Goal: Task Accomplishment & Management: Complete application form

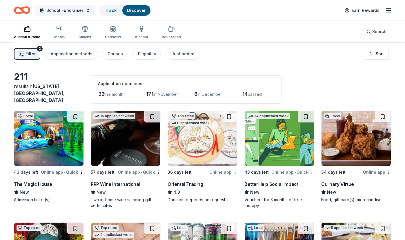
click at [46, 11] on button "School Fundraiser" at bounding box center [65, 11] width 60 height 12
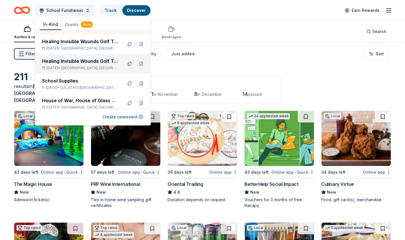
scroll to position [41, 0]
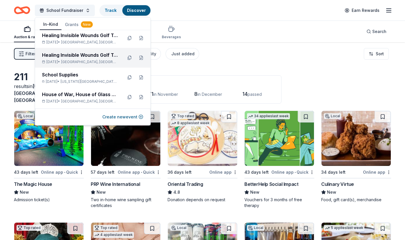
click at [68, 63] on div "[DATE] • [GEOGRAPHIC_DATA], [GEOGRAPHIC_DATA]" at bounding box center [80, 62] width 76 height 5
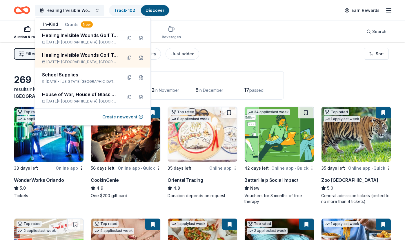
click at [248, 7] on div "Healing Invisible Wounds Golf Tournament Track · 102 Discover Earn Rewards" at bounding box center [202, 10] width 377 height 14
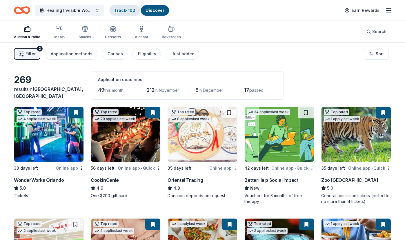
click at [121, 9] on link "Track · 102" at bounding box center [124, 10] width 21 height 5
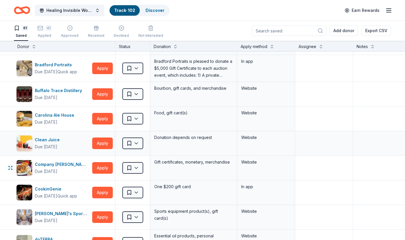
scroll to position [23, 0]
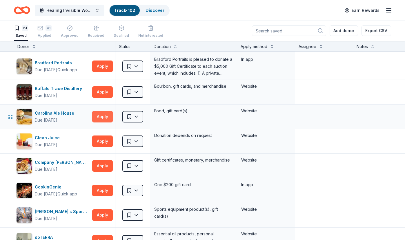
click at [102, 114] on button "Apply" at bounding box center [102, 117] width 21 height 12
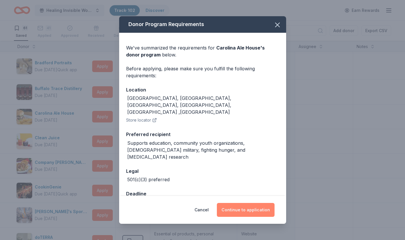
click at [253, 211] on button "Continue to application" at bounding box center [246, 210] width 58 height 14
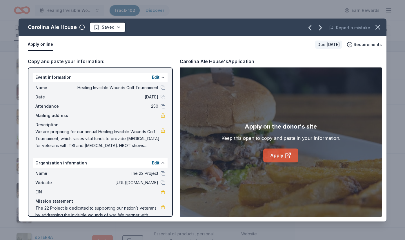
click at [275, 160] on link "Apply" at bounding box center [280, 156] width 35 height 14
click at [375, 26] on icon "button" at bounding box center [377, 27] width 8 height 8
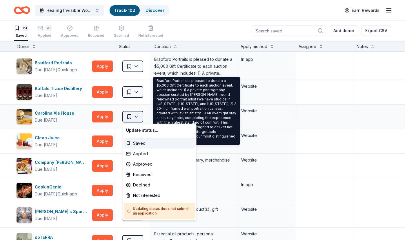
click at [138, 115] on html "Healing Invisible Wounds Golf Tournament Track · 102 Discover Earn Rewards 61 S…" at bounding box center [202, 120] width 405 height 240
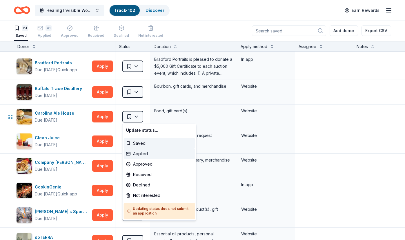
click at [140, 153] on div "Applied" at bounding box center [159, 154] width 71 height 10
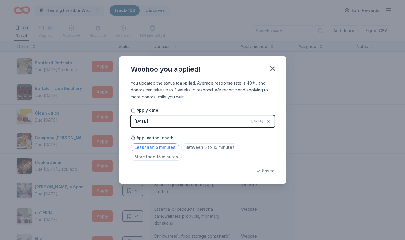
click at [165, 147] on span "Less than 5 minutes" at bounding box center [155, 147] width 48 height 8
click at [273, 67] on icon "button" at bounding box center [272, 69] width 4 height 4
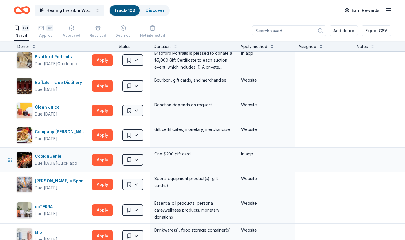
scroll to position [33, 0]
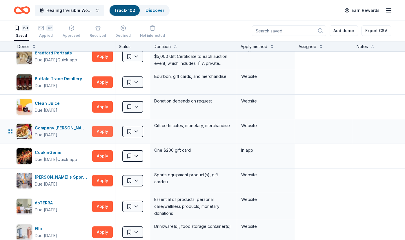
click at [101, 130] on button "Apply" at bounding box center [102, 132] width 21 height 12
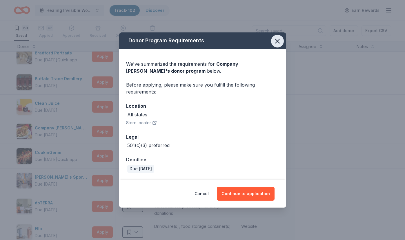
click at [275, 42] on icon "button" at bounding box center [277, 41] width 8 height 8
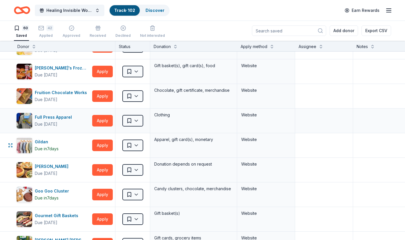
scroll to position [247, 0]
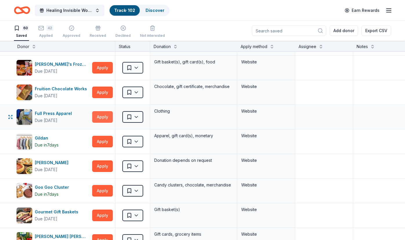
click at [107, 115] on button "Apply" at bounding box center [102, 117] width 21 height 12
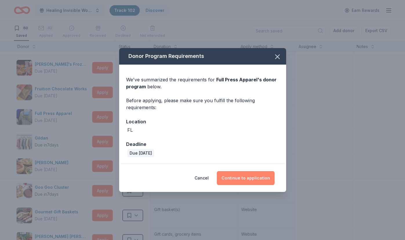
click at [248, 182] on button "Continue to application" at bounding box center [246, 178] width 58 height 14
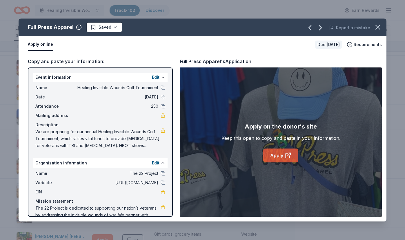
click at [284, 151] on link "Apply" at bounding box center [280, 156] width 35 height 14
click at [116, 29] on html "Healing Invisible Wounds Golf Tournament Track · 102 Discover Earn Rewards 60 S…" at bounding box center [202, 120] width 405 height 240
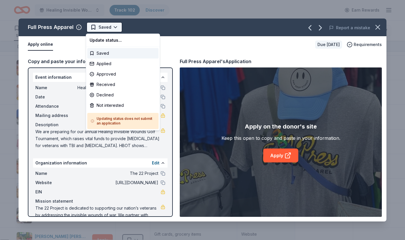
scroll to position [0, 0]
click at [110, 104] on div "Not interested" at bounding box center [122, 105] width 71 height 10
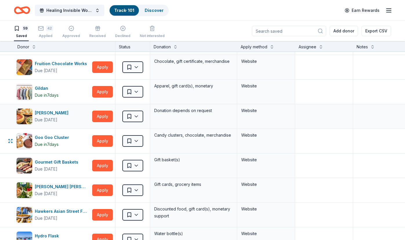
scroll to position [273, 0]
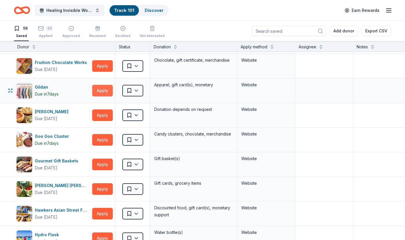
click at [104, 89] on button "Apply" at bounding box center [102, 91] width 21 height 12
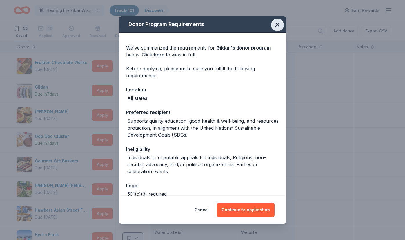
click at [277, 26] on icon "button" at bounding box center [277, 25] width 8 height 8
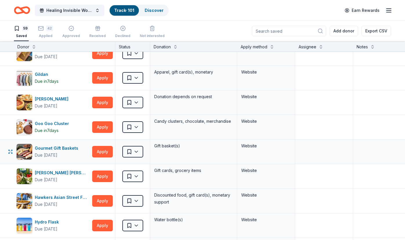
scroll to position [290, 0]
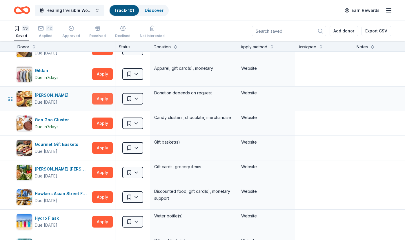
click at [100, 96] on button "Apply" at bounding box center [102, 99] width 21 height 12
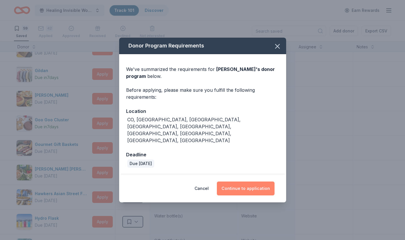
click at [250, 182] on button "Continue to application" at bounding box center [246, 189] width 58 height 14
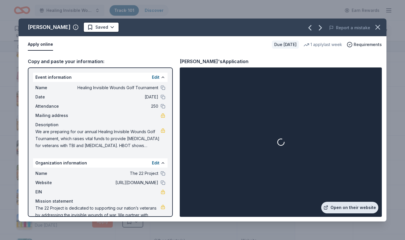
click at [348, 206] on link "Open on their website" at bounding box center [349, 208] width 57 height 12
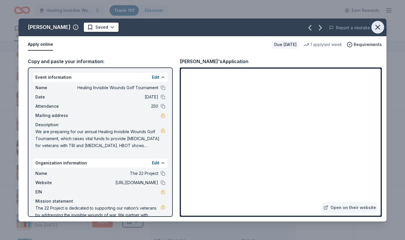
click at [378, 25] on icon "button" at bounding box center [377, 27] width 8 height 8
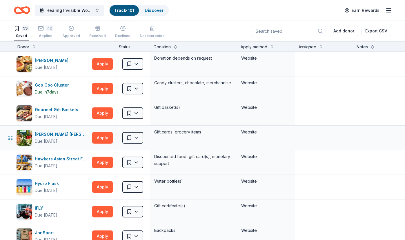
scroll to position [328, 0]
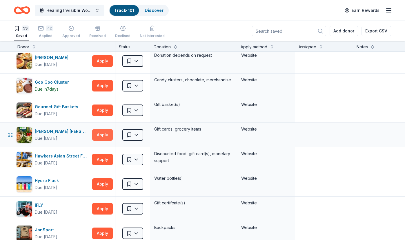
click at [101, 133] on button "Apply" at bounding box center [102, 135] width 21 height 12
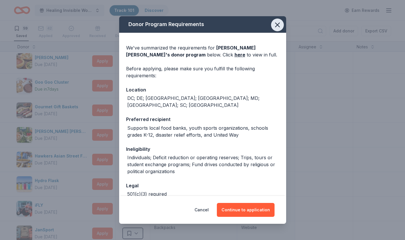
click at [275, 27] on icon "button" at bounding box center [277, 25] width 8 height 8
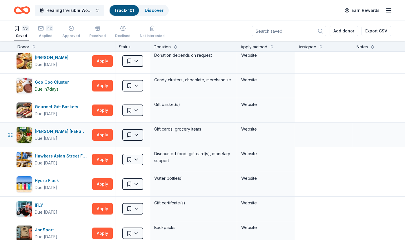
click at [140, 136] on html "Healing Invisible Wounds Golf Tournament Track · 101 Discover Earn Rewards 59 S…" at bounding box center [202, 120] width 405 height 240
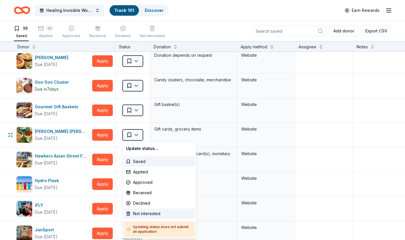
click at [137, 212] on div "Not interested" at bounding box center [159, 214] width 71 height 10
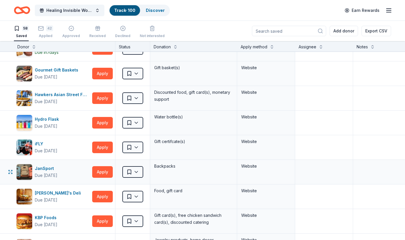
scroll to position [366, 0]
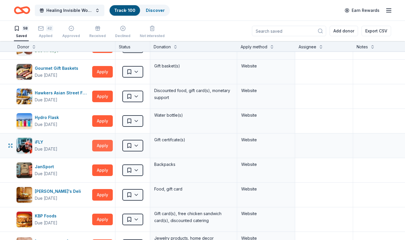
click at [104, 146] on button "Apply" at bounding box center [102, 146] width 21 height 12
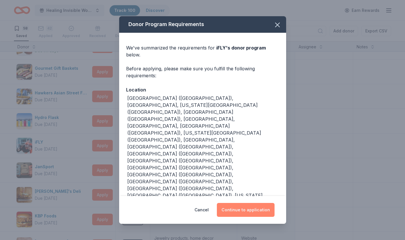
click at [254, 203] on button "Continue to application" at bounding box center [246, 210] width 58 height 14
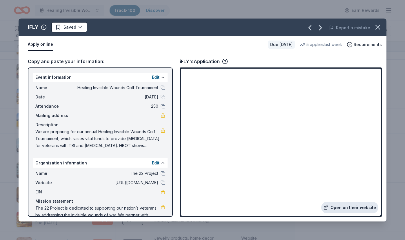
click at [360, 206] on link "Open on their website" at bounding box center [349, 208] width 57 height 12
click at [201, 59] on div "iFLY's Application" at bounding box center [204, 62] width 48 height 8
click at [225, 60] on icon "button" at bounding box center [224, 60] width 1 height 1
click at [350, 204] on link "Open on their website" at bounding box center [349, 208] width 57 height 12
click at [377, 27] on icon "button" at bounding box center [377, 27] width 4 height 4
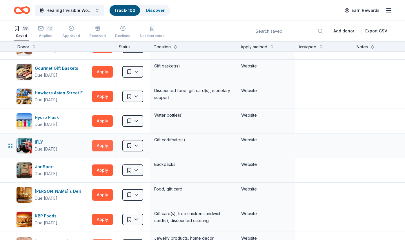
click at [102, 146] on button "Apply" at bounding box center [102, 146] width 21 height 12
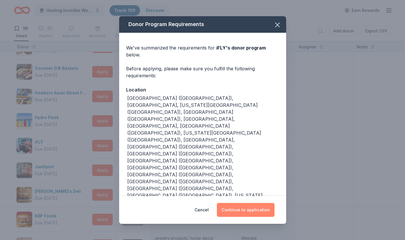
click at [251, 203] on button "Continue to application" at bounding box center [246, 210] width 58 height 14
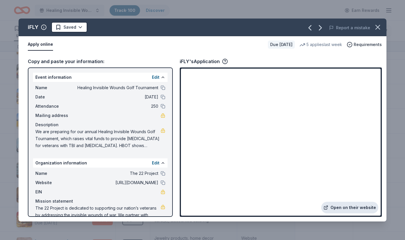
click at [361, 205] on link "Open on their website" at bounding box center [349, 208] width 57 height 12
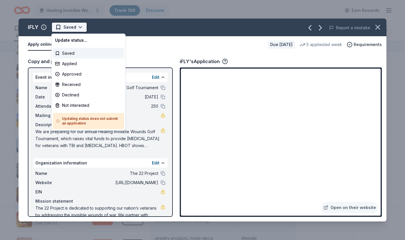
click at [78, 27] on html "Healing Invisible Wounds Golf Tournament Track · 100 Discover Earn Rewards 58 S…" at bounding box center [202, 120] width 405 height 240
click at [70, 64] on div "Applied" at bounding box center [88, 64] width 71 height 10
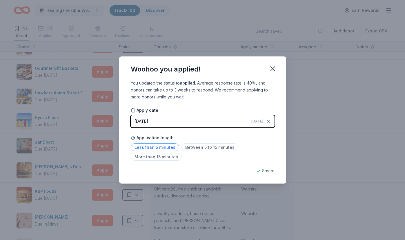
click at [152, 147] on span "Less than 5 minutes" at bounding box center [155, 147] width 48 height 8
click at [271, 70] on icon "button" at bounding box center [272, 69] width 4 height 4
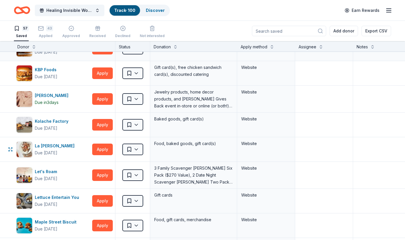
scroll to position [488, 0]
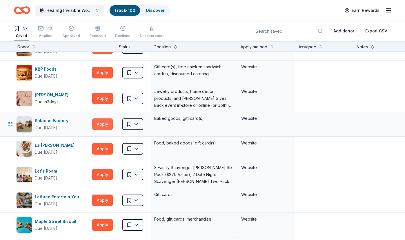
click at [101, 124] on button "Apply" at bounding box center [102, 124] width 21 height 12
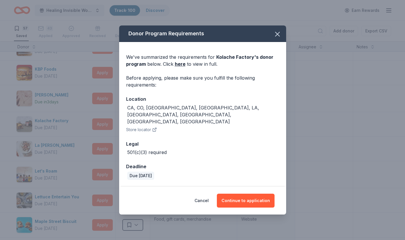
click at [261, 187] on div "Cancel Continue to application" at bounding box center [202, 201] width 167 height 28
click at [259, 194] on button "Continue to application" at bounding box center [246, 201] width 58 height 14
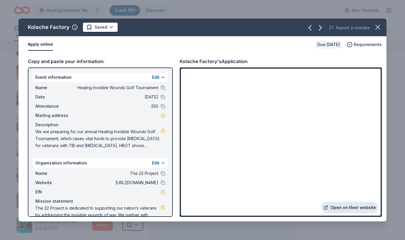
click at [348, 204] on link "Open on their website" at bounding box center [349, 208] width 57 height 12
click at [377, 26] on icon "button" at bounding box center [377, 27] width 4 height 4
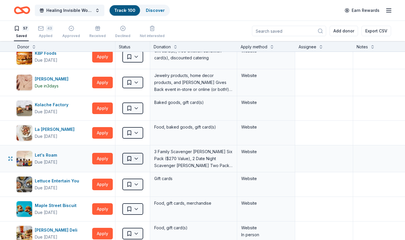
scroll to position [505, 0]
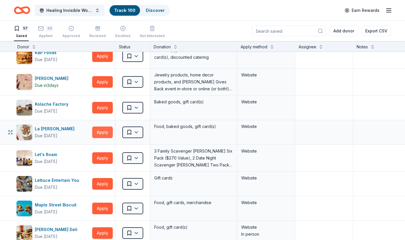
click at [103, 132] on button "Apply" at bounding box center [102, 133] width 21 height 12
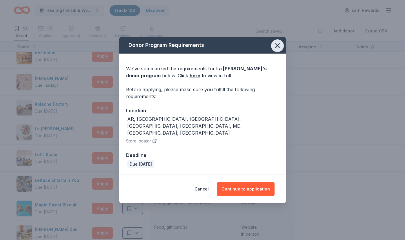
click at [277, 50] on icon "button" at bounding box center [277, 46] width 8 height 8
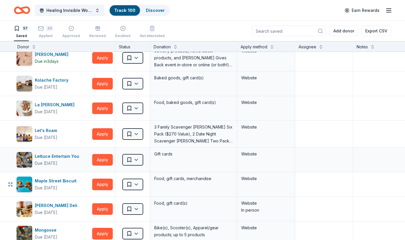
scroll to position [530, 0]
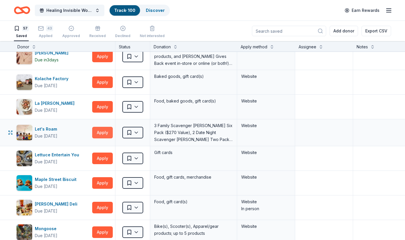
click at [102, 132] on button "Apply" at bounding box center [102, 133] width 21 height 12
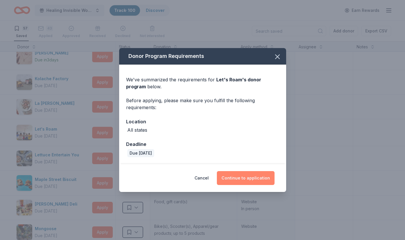
click at [249, 176] on button "Continue to application" at bounding box center [246, 178] width 58 height 14
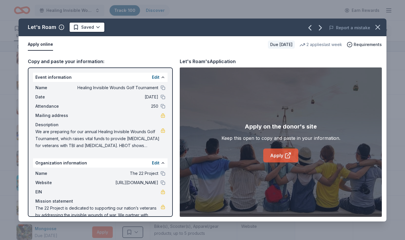
click at [293, 156] on link "Apply" at bounding box center [280, 156] width 35 height 14
click at [380, 24] on icon "button" at bounding box center [377, 27] width 8 height 8
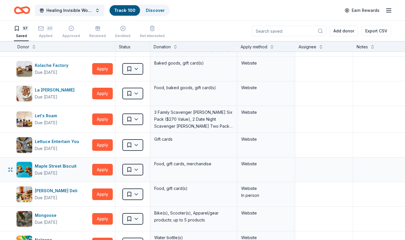
scroll to position [544, 0]
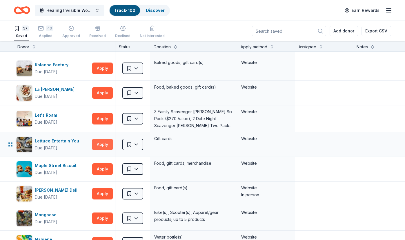
click at [104, 142] on button "Apply" at bounding box center [102, 145] width 21 height 12
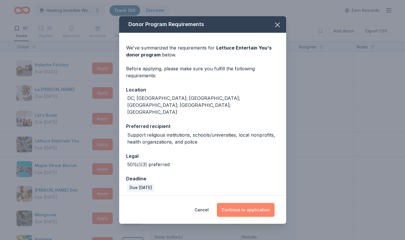
click at [244, 204] on button "Continue to application" at bounding box center [246, 210] width 58 height 14
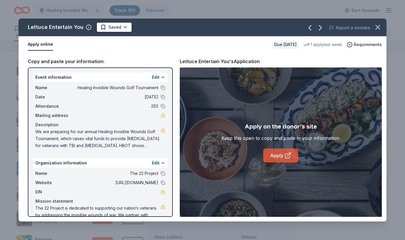
click at [283, 160] on link "Apply" at bounding box center [280, 156] width 35 height 14
click at [377, 25] on icon "button" at bounding box center [377, 27] width 8 height 8
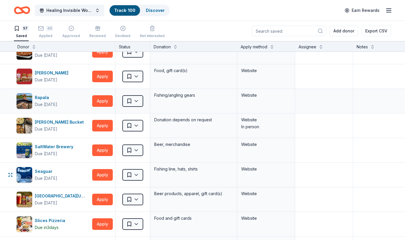
scroll to position [811, 0]
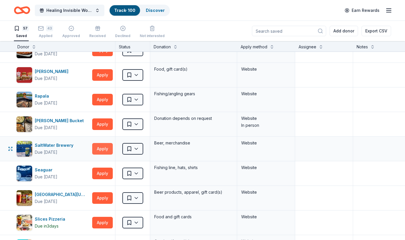
click at [100, 148] on button "Apply" at bounding box center [102, 149] width 21 height 12
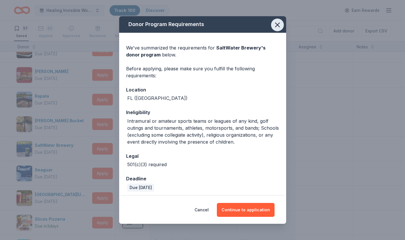
click at [274, 28] on icon "button" at bounding box center [277, 25] width 8 height 8
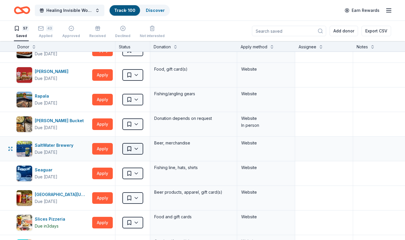
click at [140, 149] on html "Healing Invisible Wounds Golf Tournament Track · 100 Discover Earn Rewards 57 S…" at bounding box center [202, 120] width 405 height 240
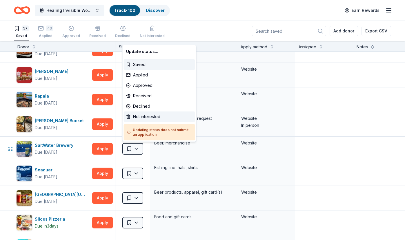
click at [152, 115] on div "Not interested" at bounding box center [159, 116] width 71 height 10
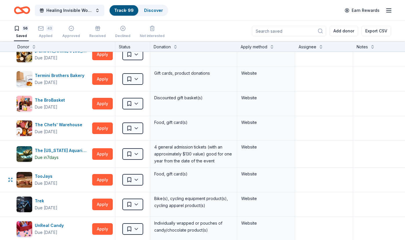
scroll to position [1102, 0]
click at [100, 154] on button "Apply" at bounding box center [102, 154] width 21 height 12
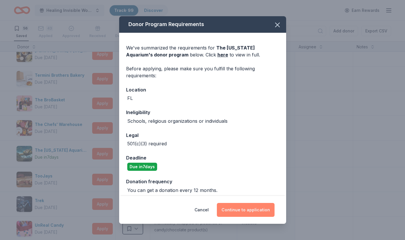
click at [252, 213] on button "Continue to application" at bounding box center [246, 210] width 58 height 14
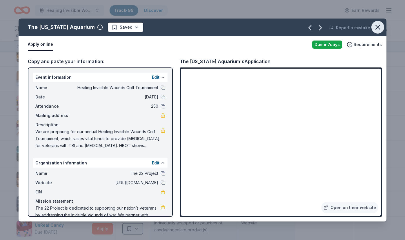
click at [378, 28] on icon "button" at bounding box center [377, 27] width 8 height 8
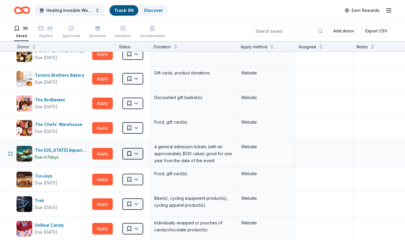
click at [127, 156] on html "Healing Invisible Wounds Golf Tournament Track · 99 Discover Earn Rewards 56 Sa…" at bounding box center [202, 120] width 405 height 240
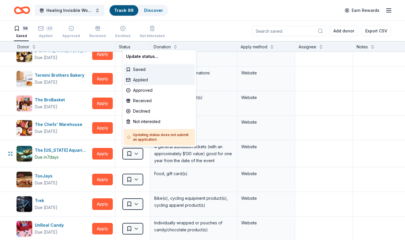
click at [138, 79] on div "Applied" at bounding box center [159, 80] width 71 height 10
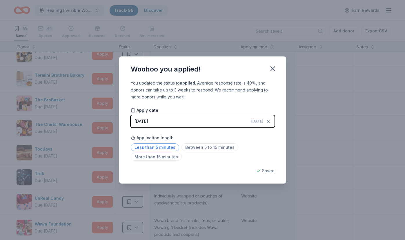
click at [163, 144] on span "Less than 5 minutes" at bounding box center [155, 147] width 48 height 8
click at [271, 68] on icon "button" at bounding box center [272, 69] width 8 height 8
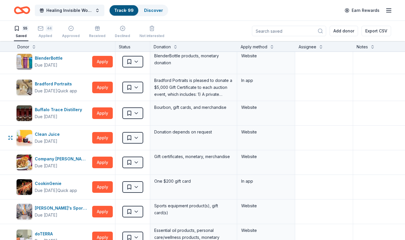
scroll to position [0, 0]
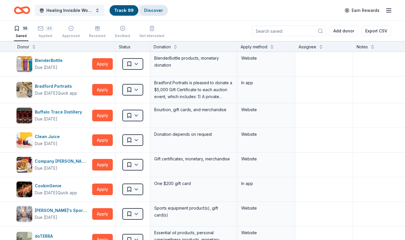
click at [157, 13] on div "Discover" at bounding box center [153, 10] width 28 height 10
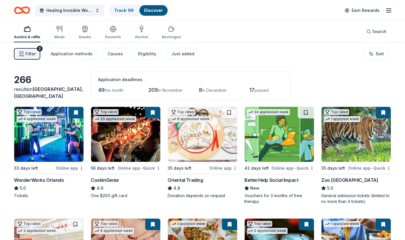
click at [19, 57] on button "Filter 2" at bounding box center [27, 54] width 26 height 12
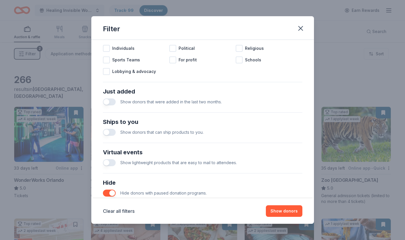
scroll to position [223, 0]
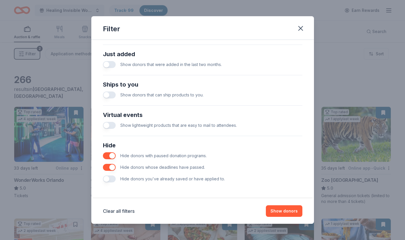
click at [108, 179] on button "button" at bounding box center [109, 179] width 13 height 7
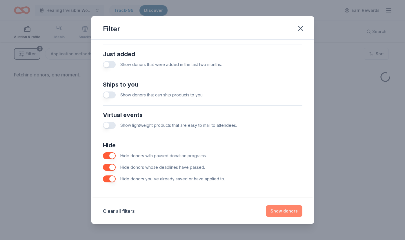
click at [287, 210] on button "Show donors" at bounding box center [284, 211] width 36 height 12
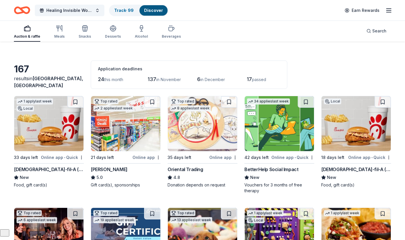
scroll to position [12, 0]
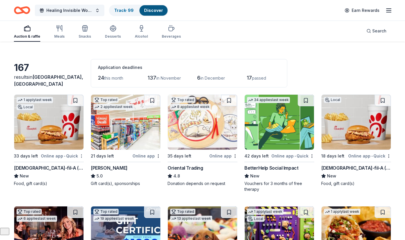
click at [81, 155] on html "Healing Invisible Wounds Golf Tournament Track · 99 Discover Earn Rewards Aucti…" at bounding box center [202, 108] width 405 height 240
click at [76, 98] on html "Healing Invisible Wounds Golf Tournament Track · 99 Discover Earn Rewards Aucti…" at bounding box center [202, 108] width 405 height 240
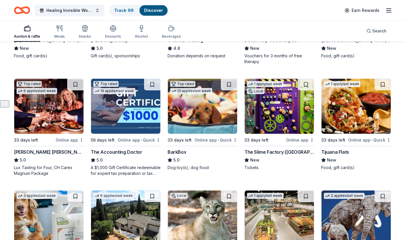
scroll to position [141, 0]
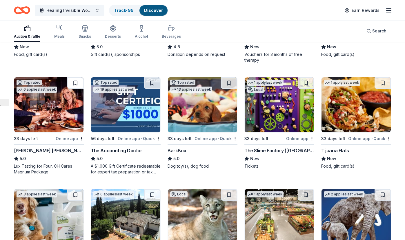
click at [76, 81] on button at bounding box center [75, 83] width 16 height 12
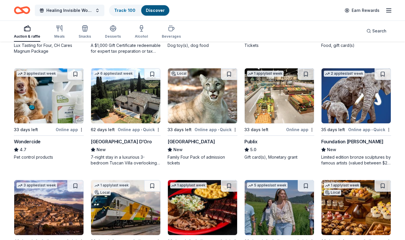
scroll to position [262, 0]
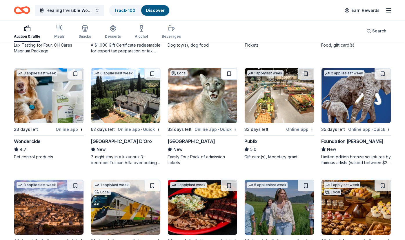
click at [226, 73] on button at bounding box center [229, 74] width 16 height 12
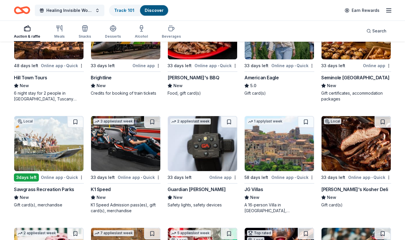
scroll to position [438, 0]
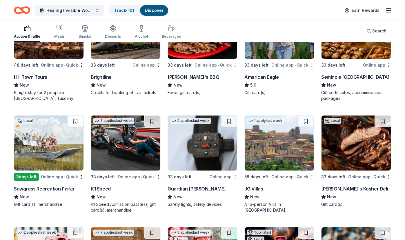
click at [76, 119] on button at bounding box center [75, 122] width 16 height 12
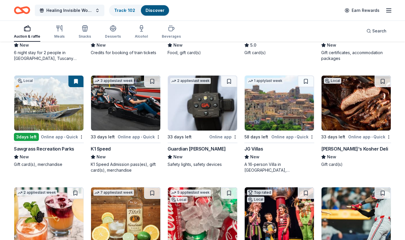
scroll to position [479, 0]
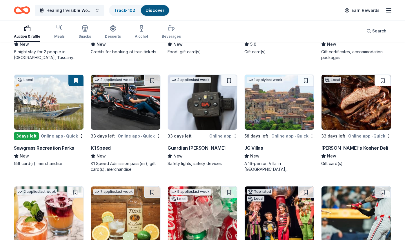
click at [382, 81] on button at bounding box center [382, 81] width 16 height 12
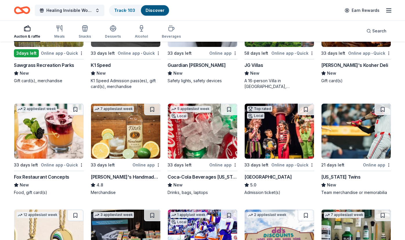
scroll to position [563, 0]
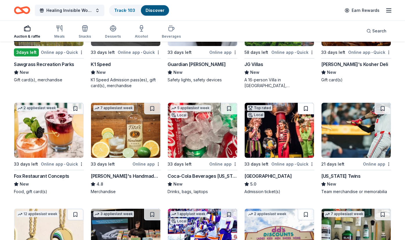
click at [309, 104] on button at bounding box center [305, 109] width 16 height 12
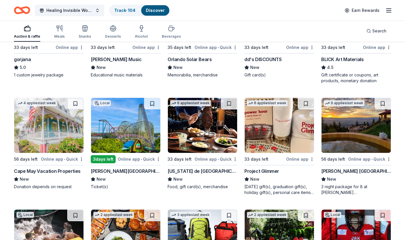
scroll to position [787, 0]
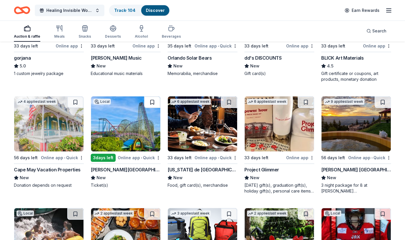
click at [152, 99] on button at bounding box center [152, 102] width 16 height 12
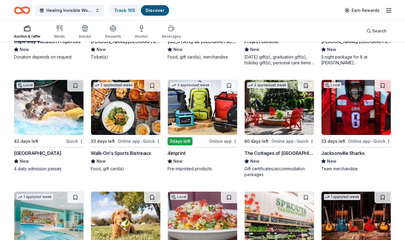
scroll to position [916, 0]
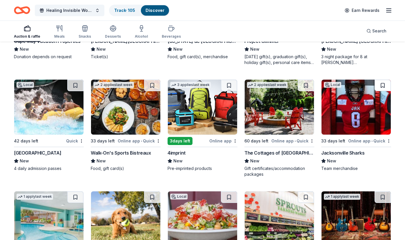
click at [384, 84] on button at bounding box center [382, 86] width 16 height 12
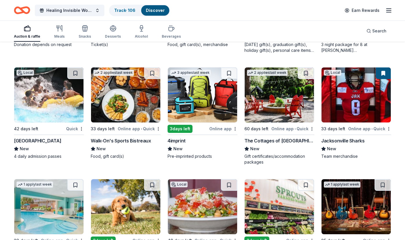
scroll to position [929, 0]
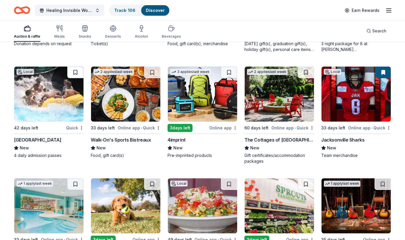
click at [75, 72] on button at bounding box center [75, 73] width 16 height 12
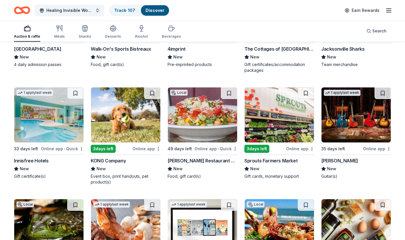
scroll to position [1024, 0]
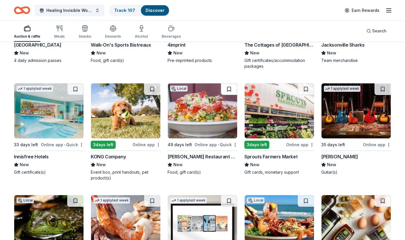
click at [228, 89] on button at bounding box center [229, 89] width 16 height 12
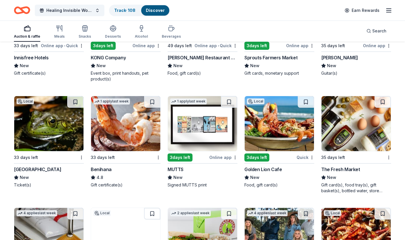
scroll to position [1123, 0]
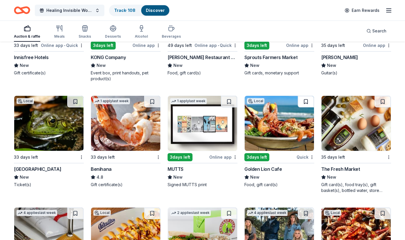
click at [306, 102] on button at bounding box center [305, 102] width 16 height 12
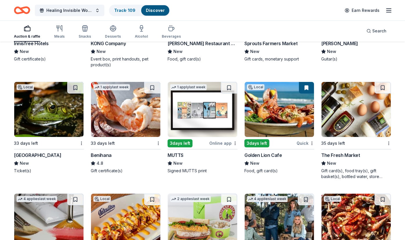
scroll to position [1139, 0]
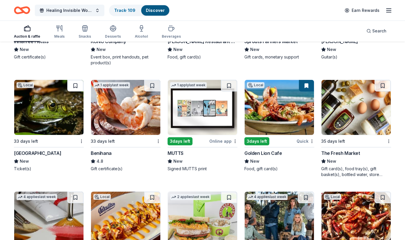
click at [75, 84] on button at bounding box center [75, 86] width 16 height 12
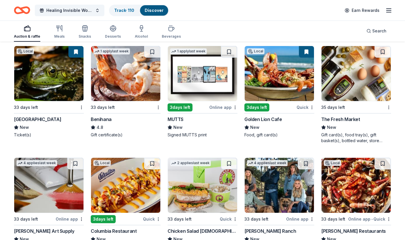
scroll to position [1235, 0]
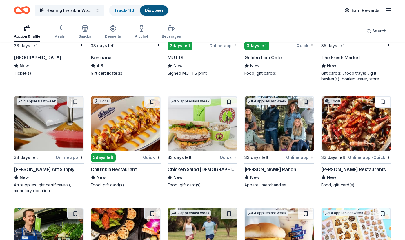
click at [386, 103] on button at bounding box center [382, 102] width 16 height 12
click at [154, 100] on button at bounding box center [152, 102] width 16 height 12
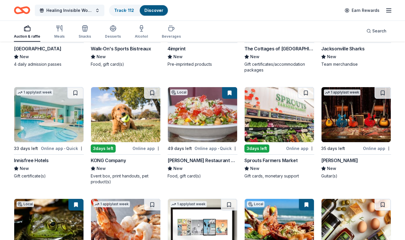
scroll to position [981, 0]
